Goal: Task Accomplishment & Management: Complete application form

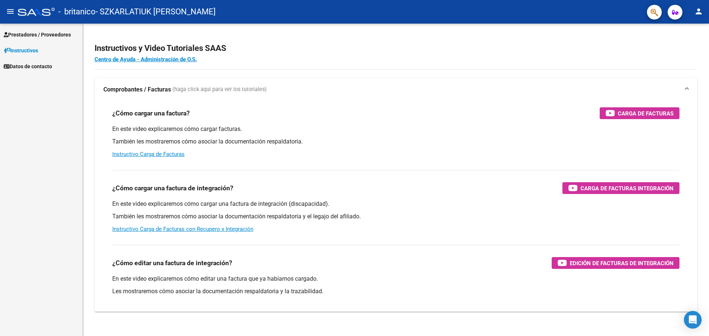
click at [54, 31] on span "Prestadores / Proveedores" at bounding box center [37, 35] width 67 height 8
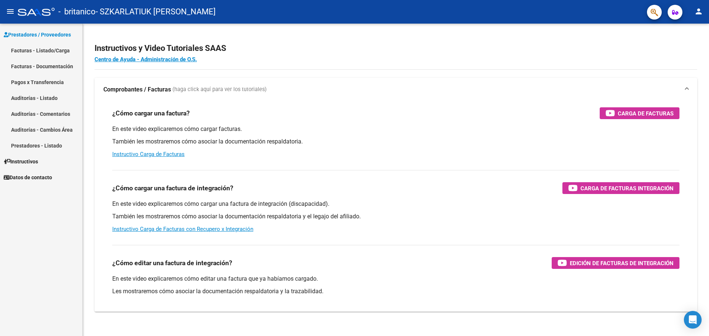
click at [46, 59] on link "Facturas - Documentación" at bounding box center [41, 66] width 82 height 16
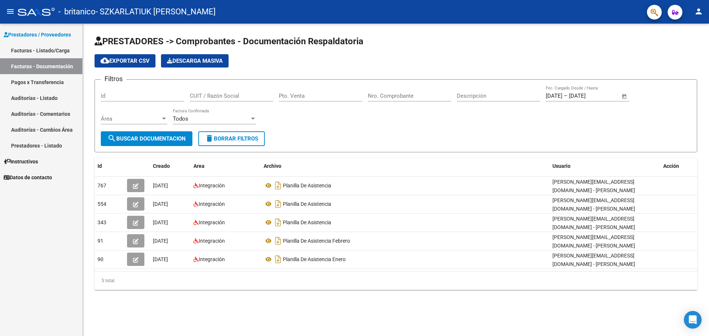
click at [43, 54] on link "Facturas - Listado/Carga" at bounding box center [41, 50] width 82 height 16
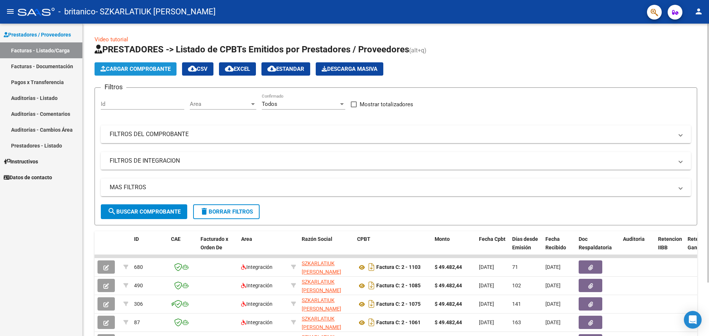
click at [127, 71] on span "Cargar Comprobante" at bounding box center [135, 69] width 70 height 7
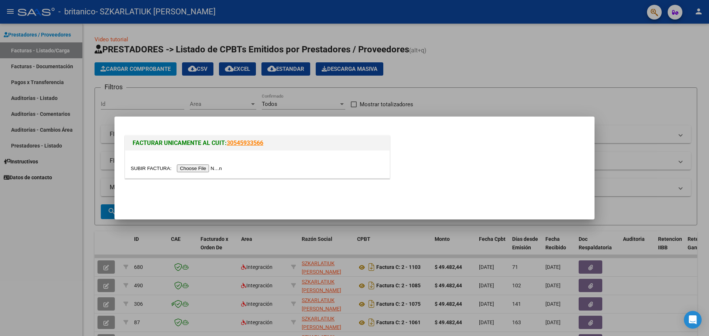
drag, startPoint x: 196, startPoint y: 166, endPoint x: 189, endPoint y: 165, distance: 6.8
click at [189, 165] on input "file" at bounding box center [177, 169] width 93 height 8
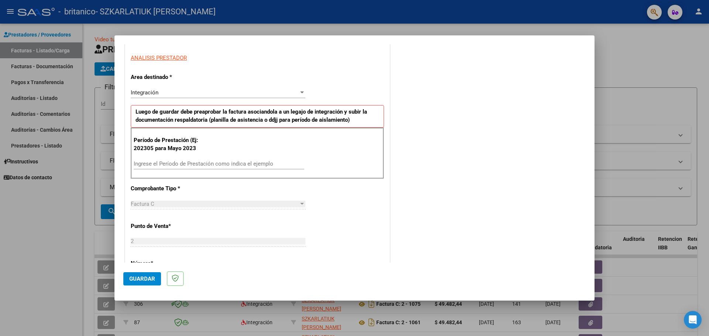
scroll to position [132, 0]
drag, startPoint x: 245, startPoint y: 209, endPoint x: 212, endPoint y: 162, distance: 57.2
click at [212, 162] on input "Ingrese el Período de Prestación como indica el ejemplo" at bounding box center [219, 163] width 170 height 7
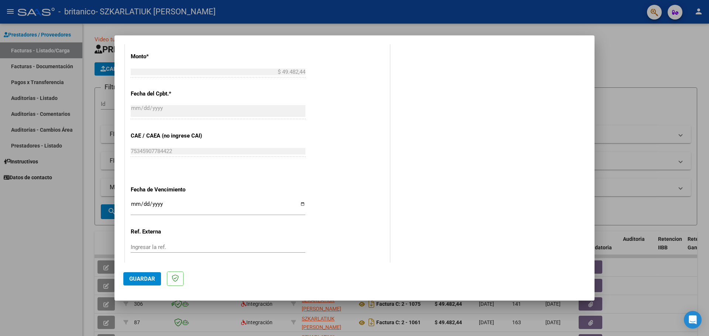
scroll to position [417, 0]
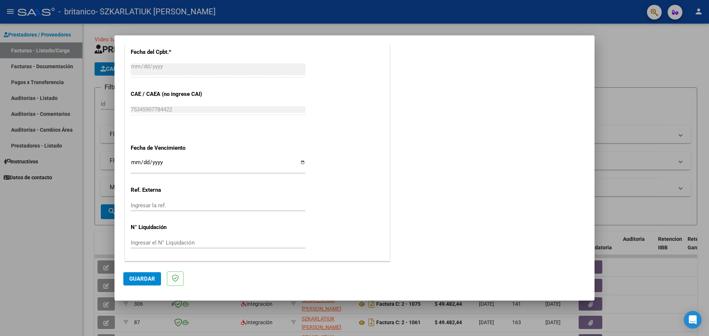
type input "202506"
click at [300, 162] on input "Ingresar la fecha" at bounding box center [218, 165] width 175 height 12
type input "[DATE]"
click at [148, 282] on span "Guardar" at bounding box center [142, 279] width 26 height 7
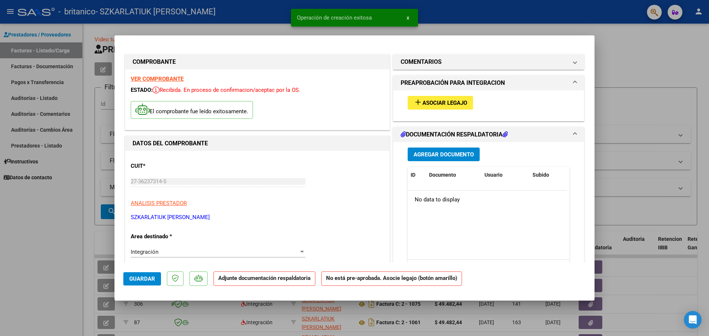
click at [430, 104] on span "Asociar Legajo" at bounding box center [444, 103] width 45 height 7
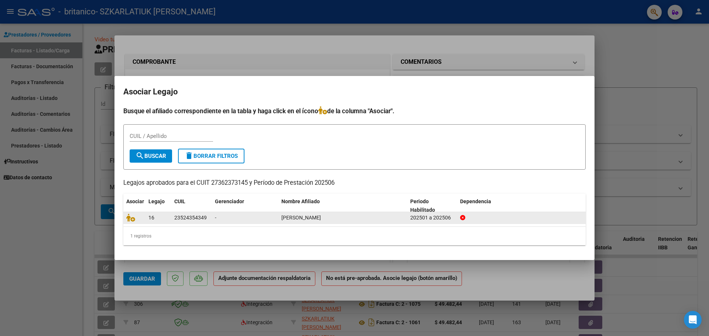
click at [182, 218] on div "23524354349" at bounding box center [190, 218] width 32 height 8
click at [129, 217] on icon at bounding box center [130, 218] width 9 height 8
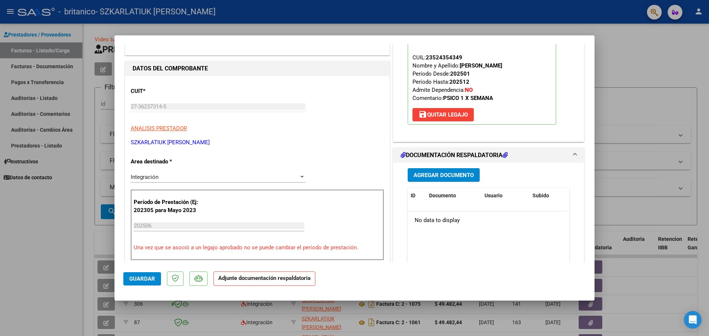
scroll to position [75, 0]
click at [462, 175] on span "Agregar Documento" at bounding box center [443, 175] width 60 height 7
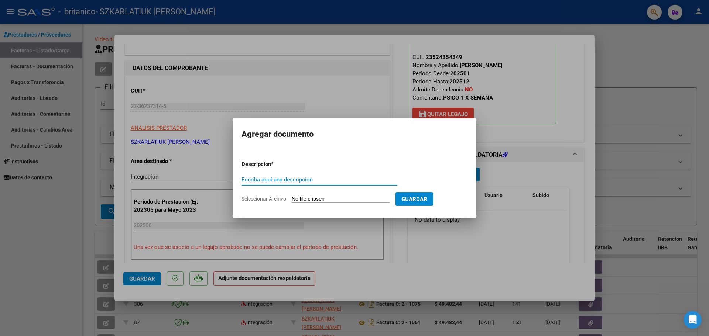
click at [252, 182] on input "Escriba aquí una descripcion" at bounding box center [319, 179] width 156 height 7
click at [262, 179] on input "Escriba aquí una descripcion" at bounding box center [319, 179] width 156 height 7
click at [279, 174] on div "Escriba aquí una descripcion" at bounding box center [319, 179] width 156 height 11
click at [272, 177] on input "Escriba aquí una descripcion" at bounding box center [319, 179] width 156 height 7
type input "Planilla de asistencia"
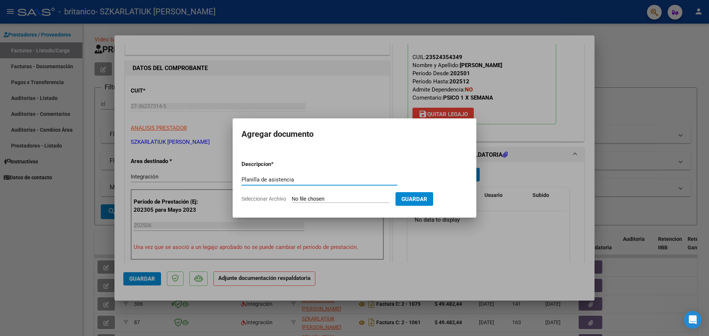
click at [303, 203] on form "Descripcion * Planilla de asistencia Escriba aquí una descripcion Seleccionar A…" at bounding box center [354, 182] width 226 height 54
click at [303, 201] on input "Seleccionar Archivo" at bounding box center [341, 199] width 98 height 7
type input "C:\fakepath\[PERSON_NAME].pdf"
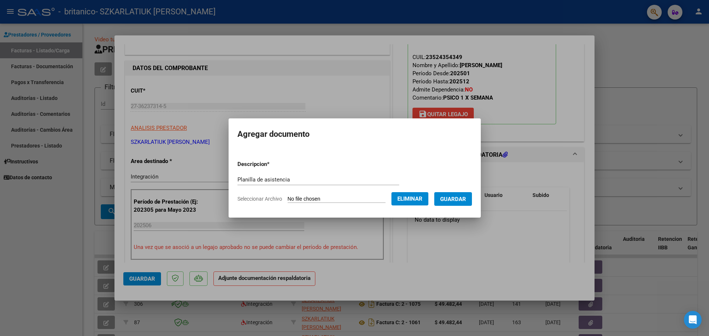
click at [453, 193] on button "Guardar" at bounding box center [453, 199] width 38 height 14
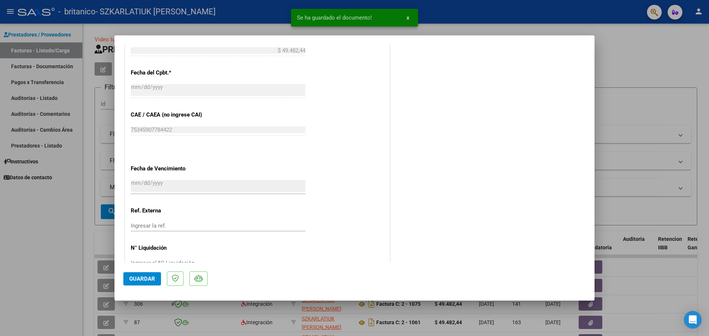
scroll to position [442, 0]
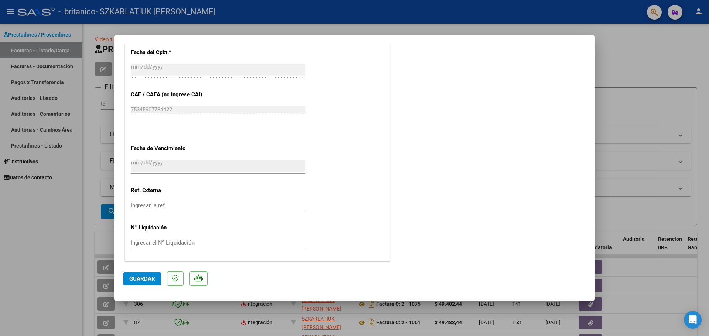
click at [137, 279] on span "Guardar" at bounding box center [142, 279] width 26 height 7
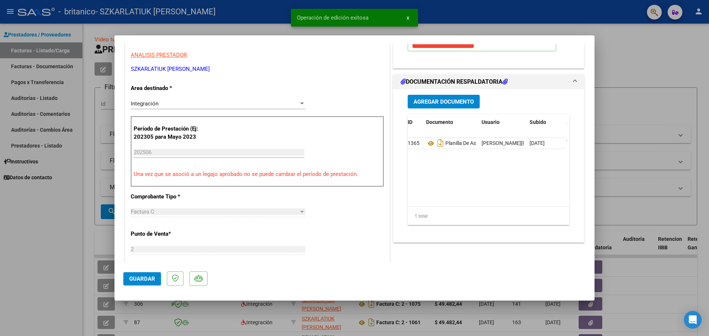
scroll to position [0, 0]
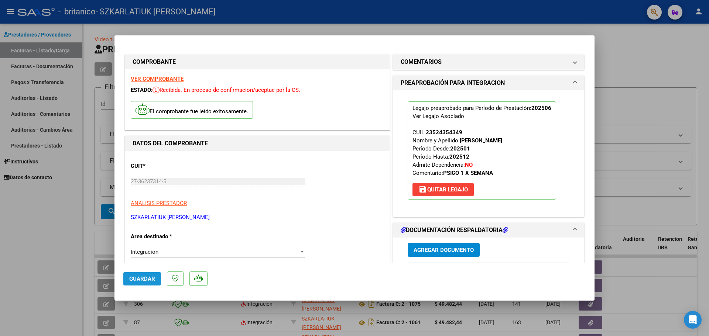
click at [136, 282] on span "Guardar" at bounding box center [142, 279] width 26 height 7
click at [4, 275] on div at bounding box center [354, 168] width 709 height 336
type input "$ 0,00"
